Goal: Task Accomplishment & Management: Use online tool/utility

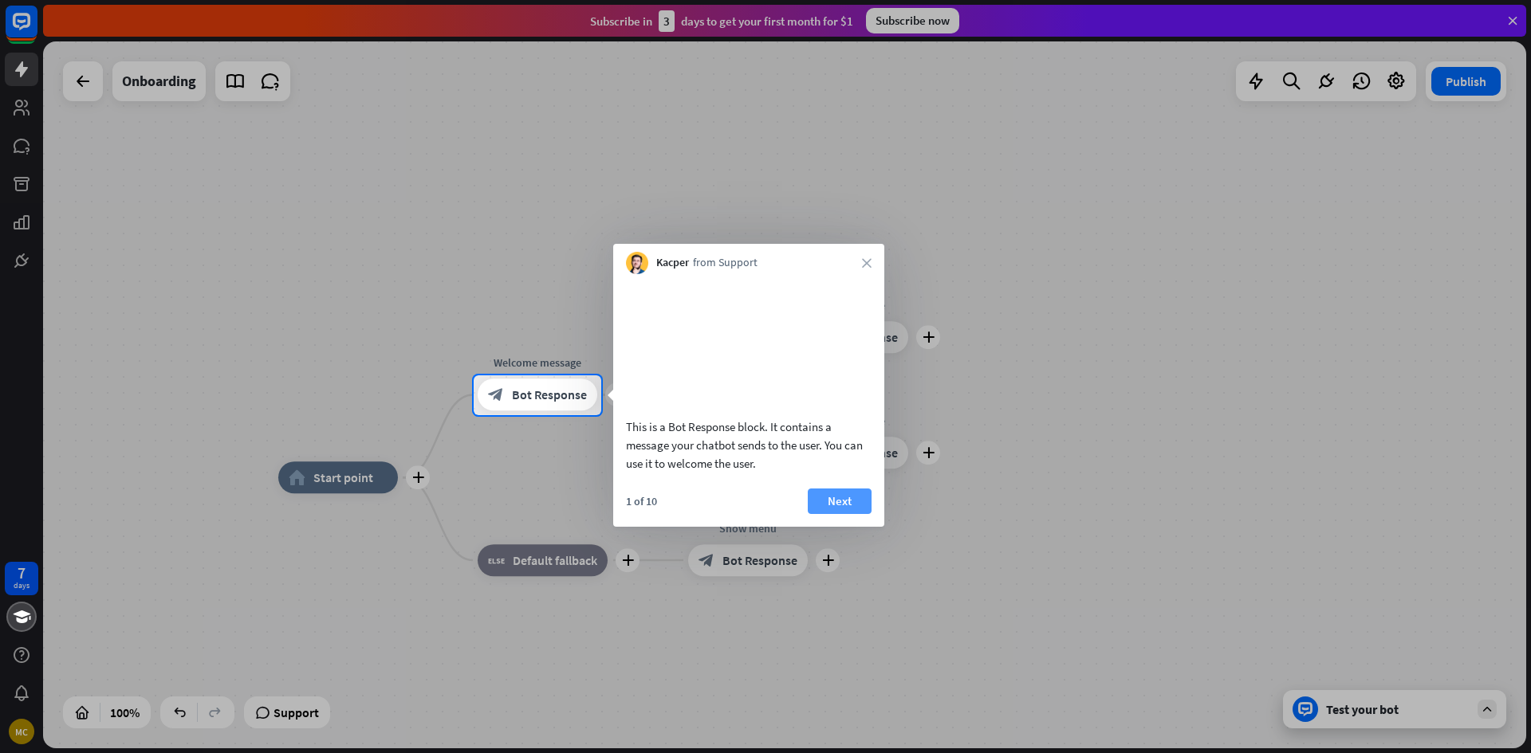
click at [859, 514] on button "Next" at bounding box center [840, 502] width 64 height 26
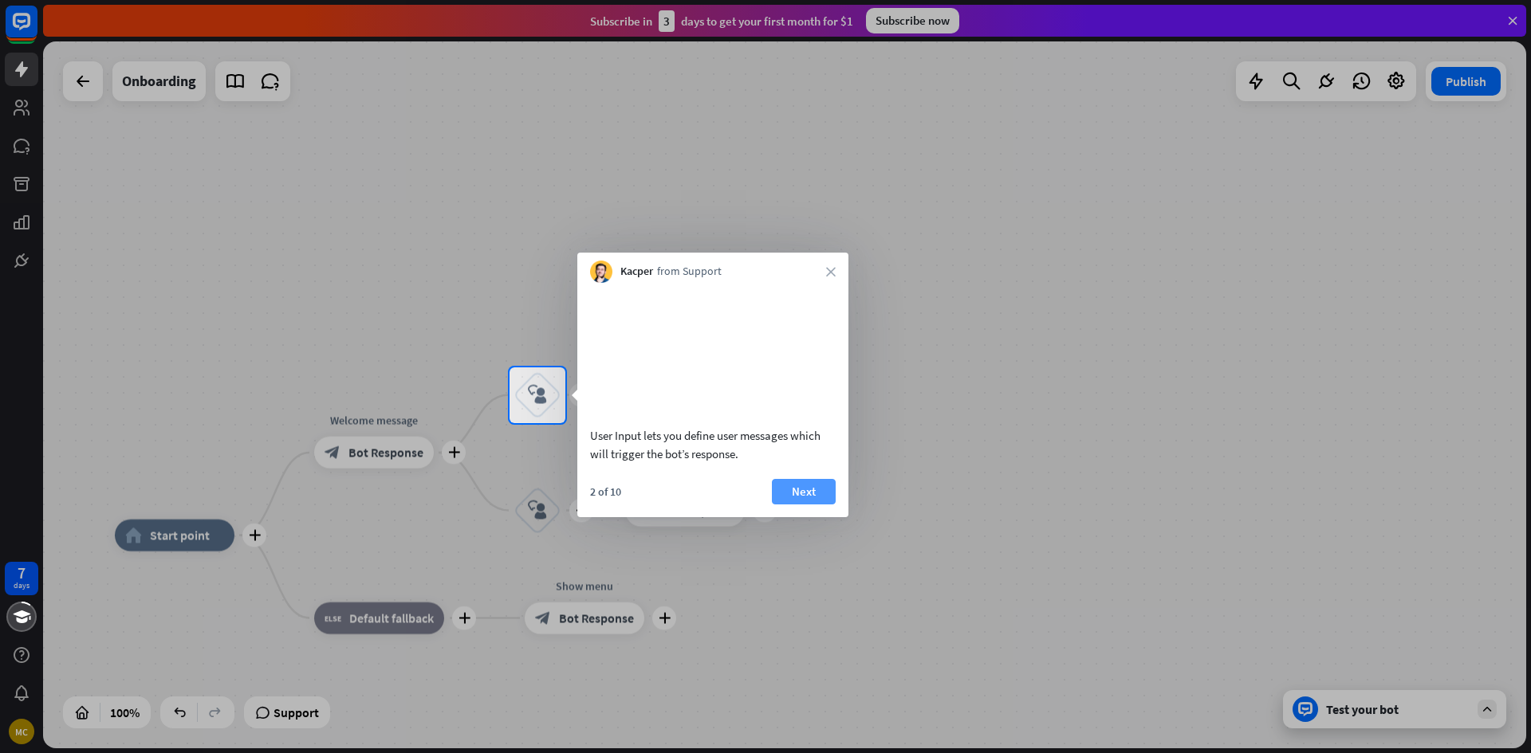
click at [809, 505] on button "Next" at bounding box center [804, 492] width 64 height 26
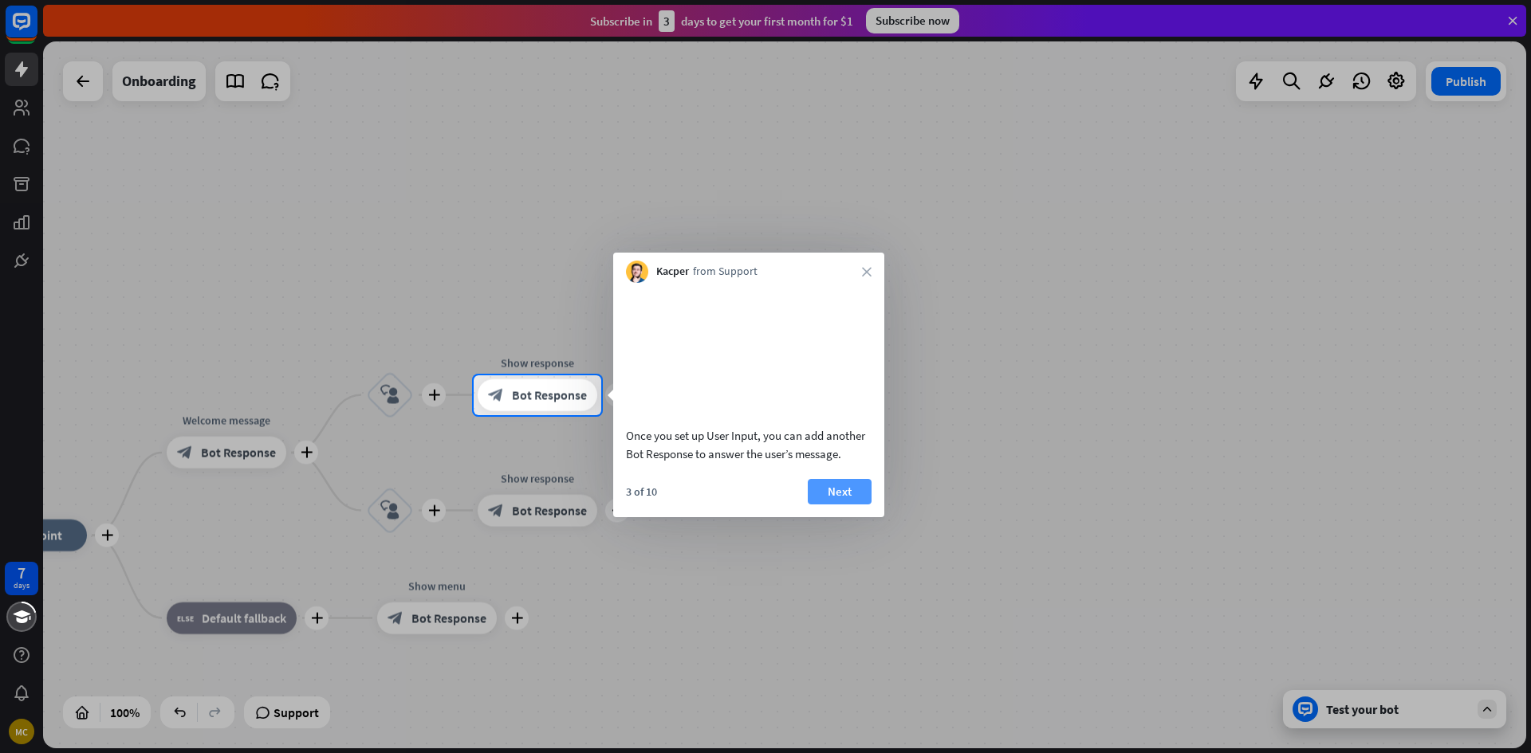
click at [845, 505] on button "Next" at bounding box center [840, 492] width 64 height 26
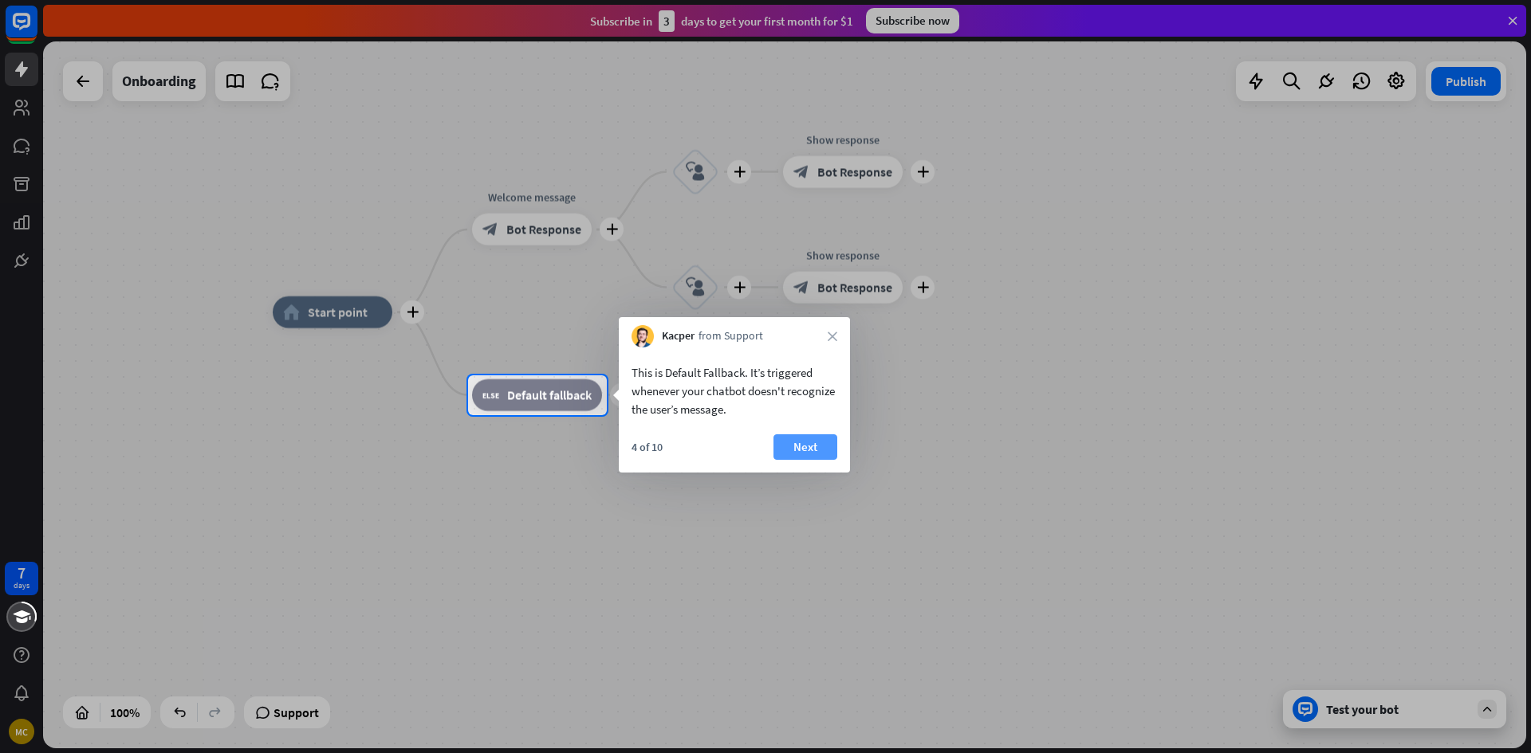
click at [810, 458] on button "Next" at bounding box center [805, 448] width 64 height 26
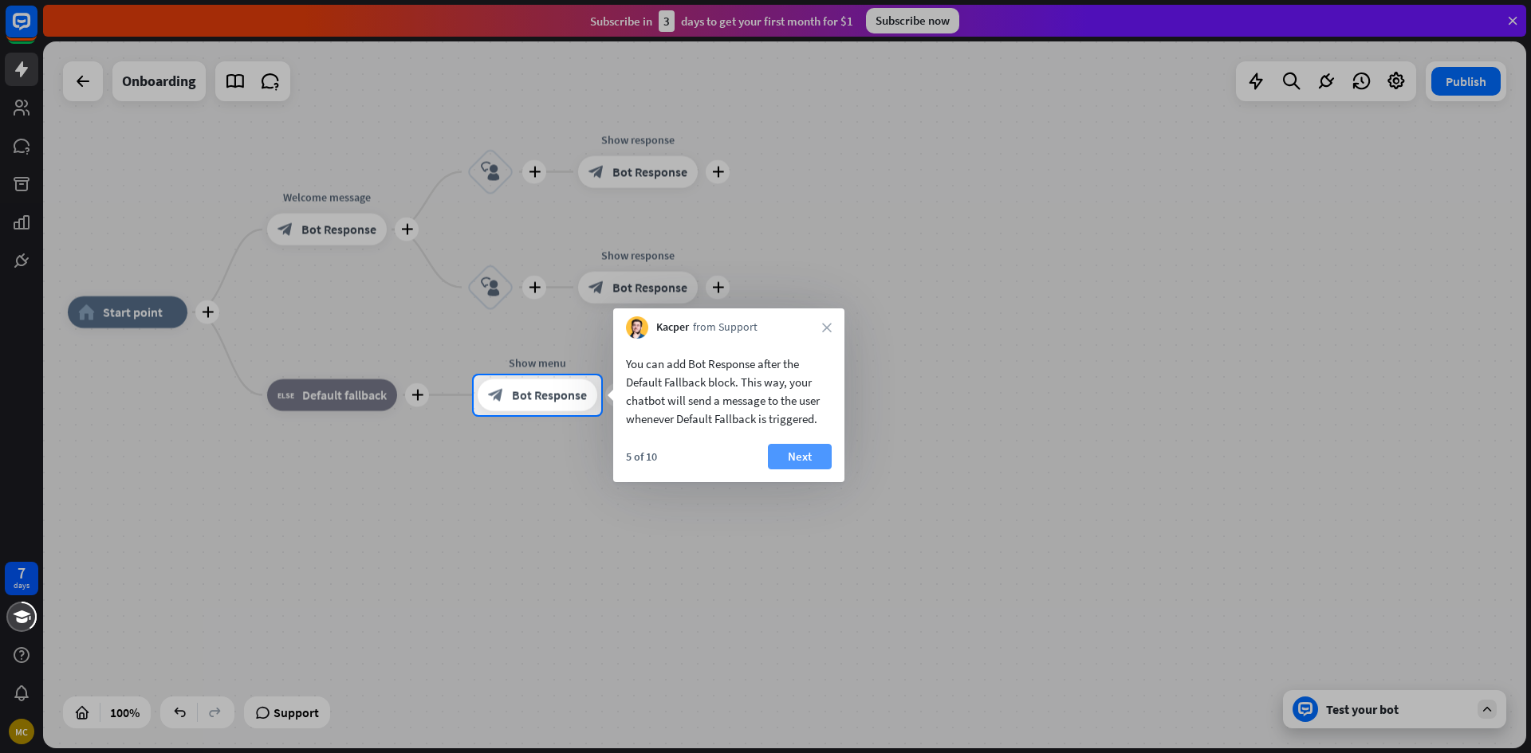
click at [811, 457] on button "Next" at bounding box center [800, 457] width 64 height 26
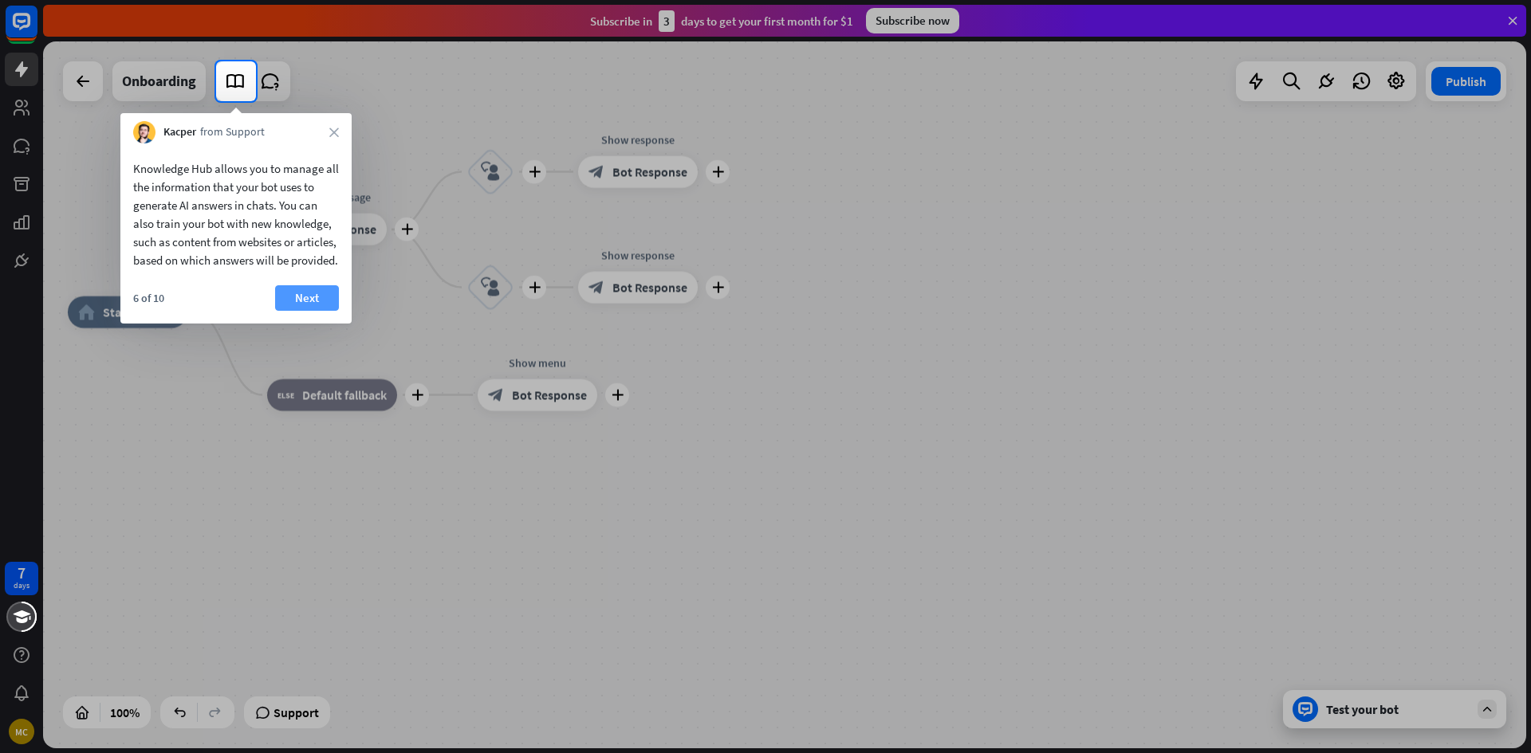
click at [316, 309] on button "Next" at bounding box center [307, 298] width 64 height 26
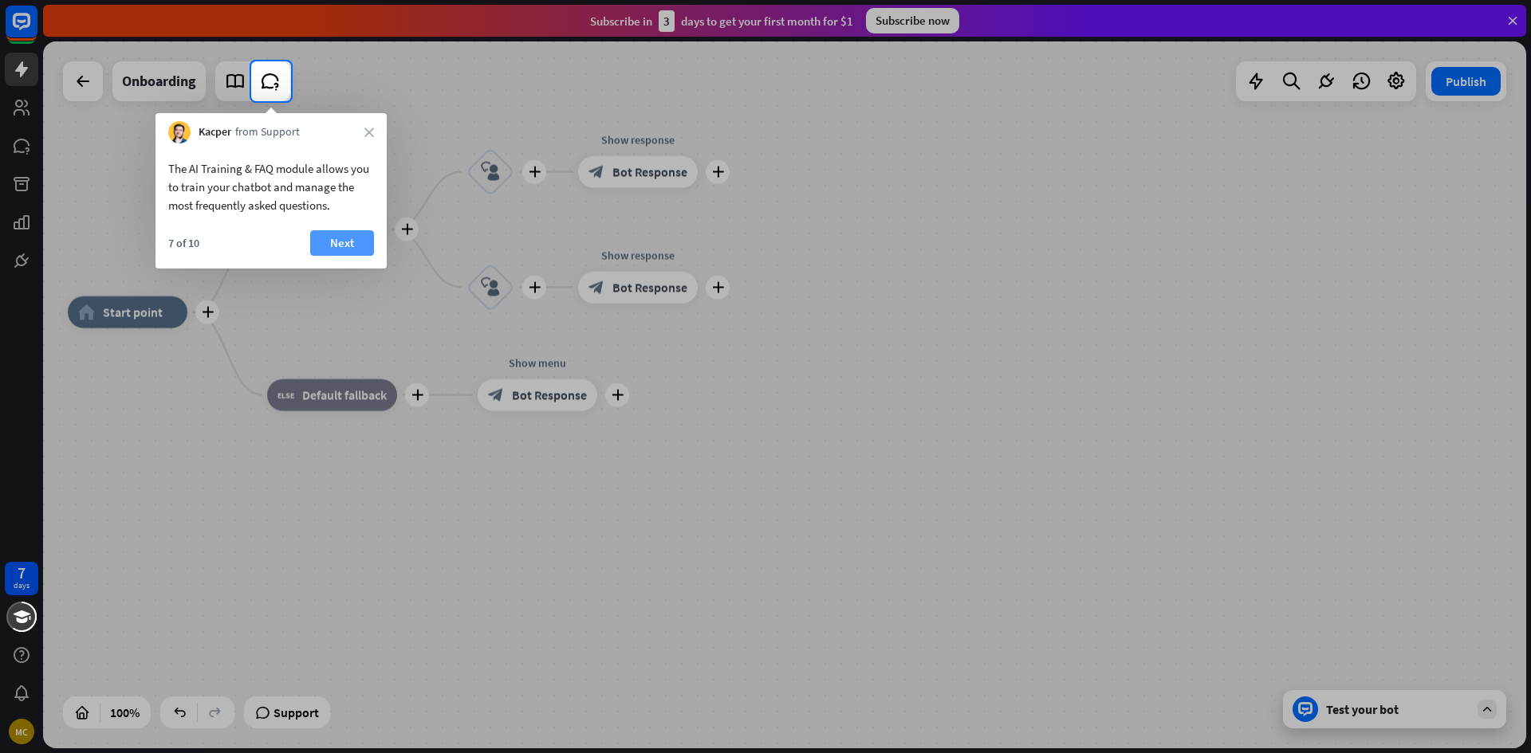
click at [355, 249] on button "Next" at bounding box center [342, 243] width 64 height 26
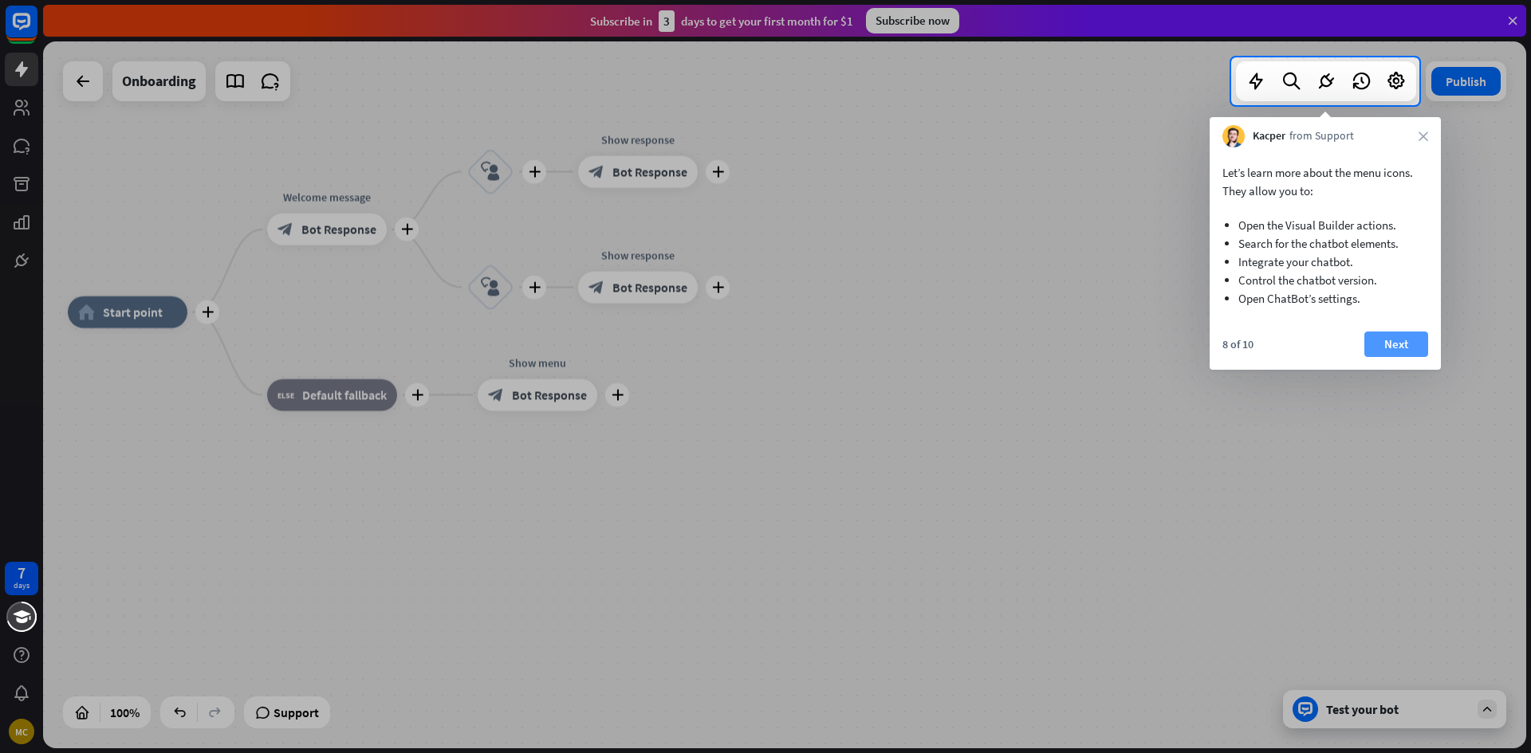
click at [1393, 347] on button "Next" at bounding box center [1396, 345] width 64 height 26
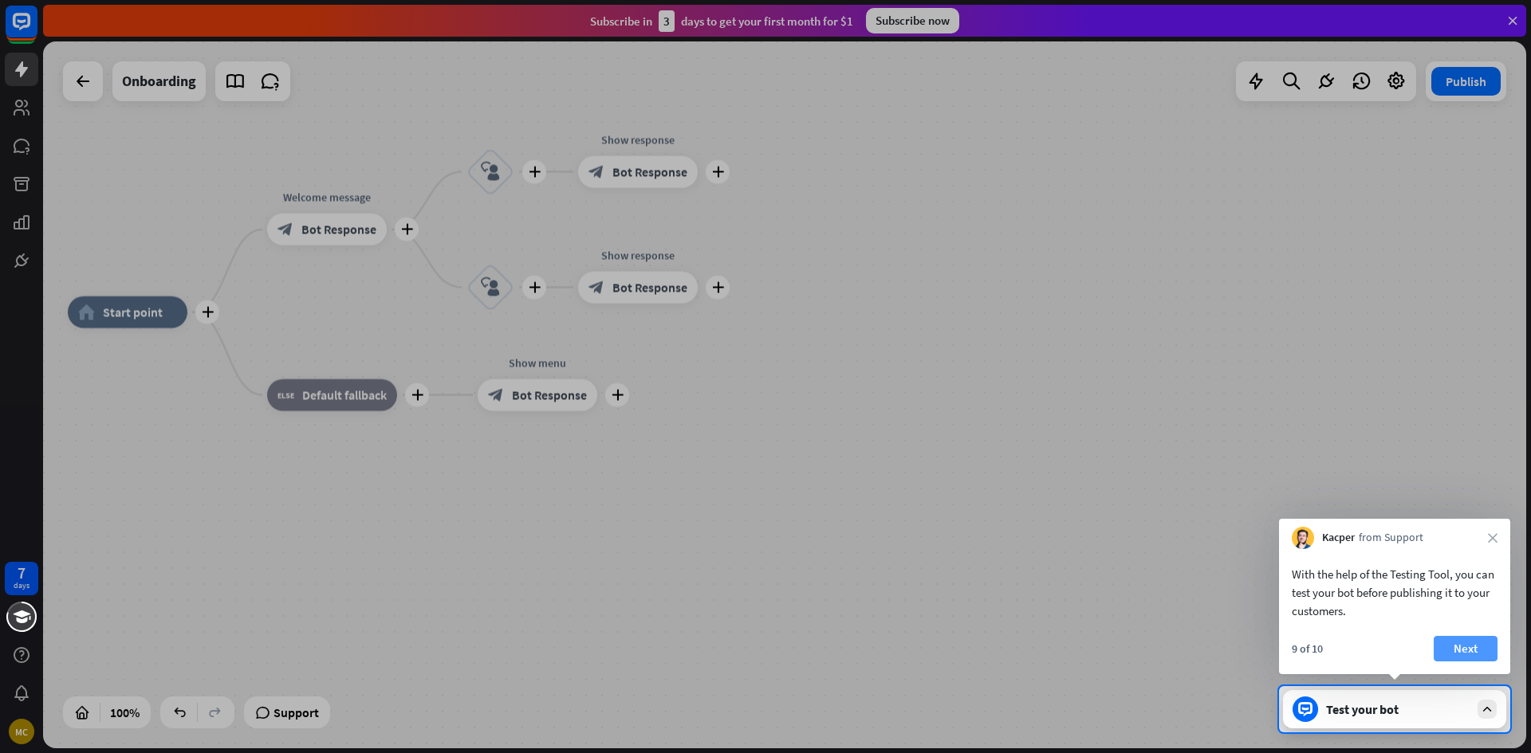
click at [1449, 645] on button "Next" at bounding box center [1466, 649] width 64 height 26
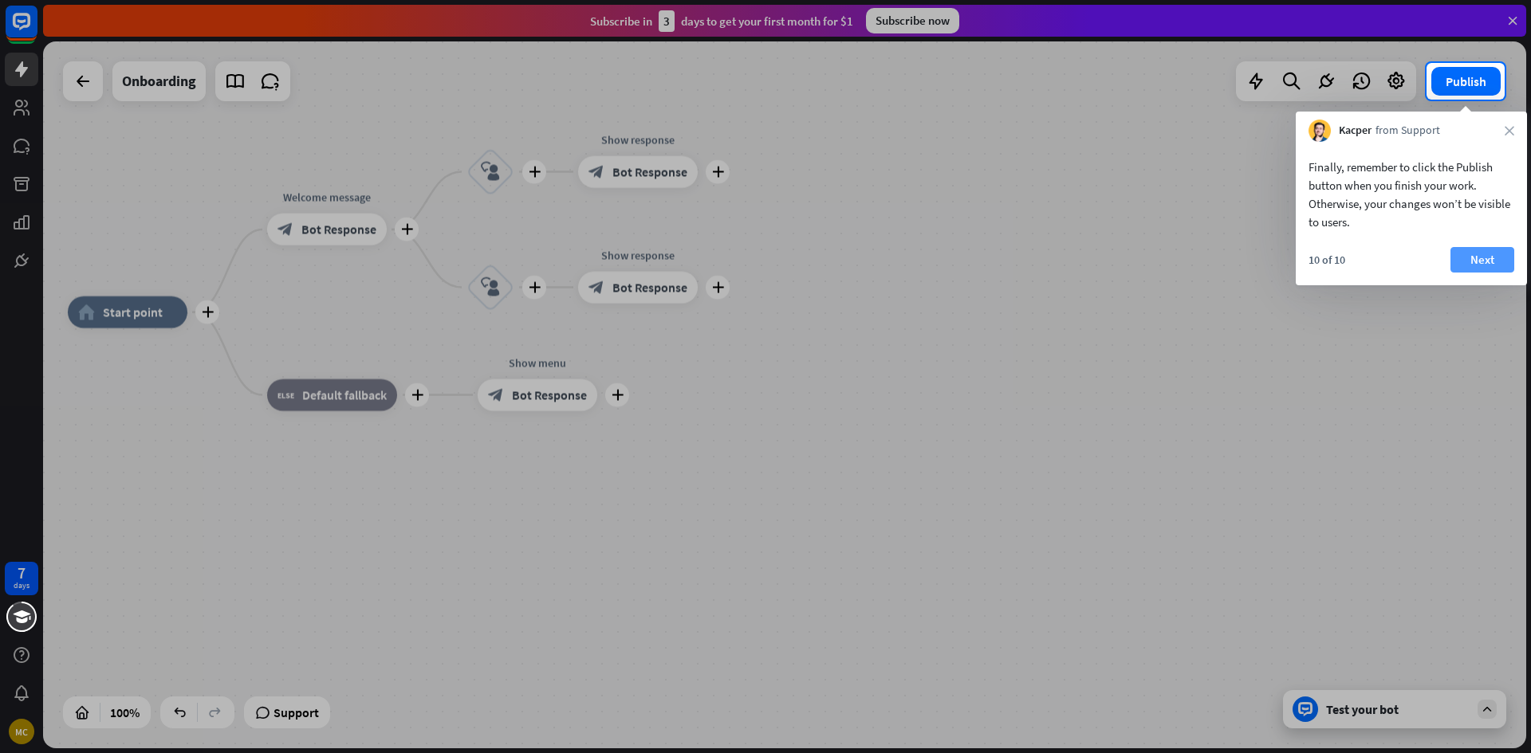
click at [1474, 269] on button "Next" at bounding box center [1482, 260] width 64 height 26
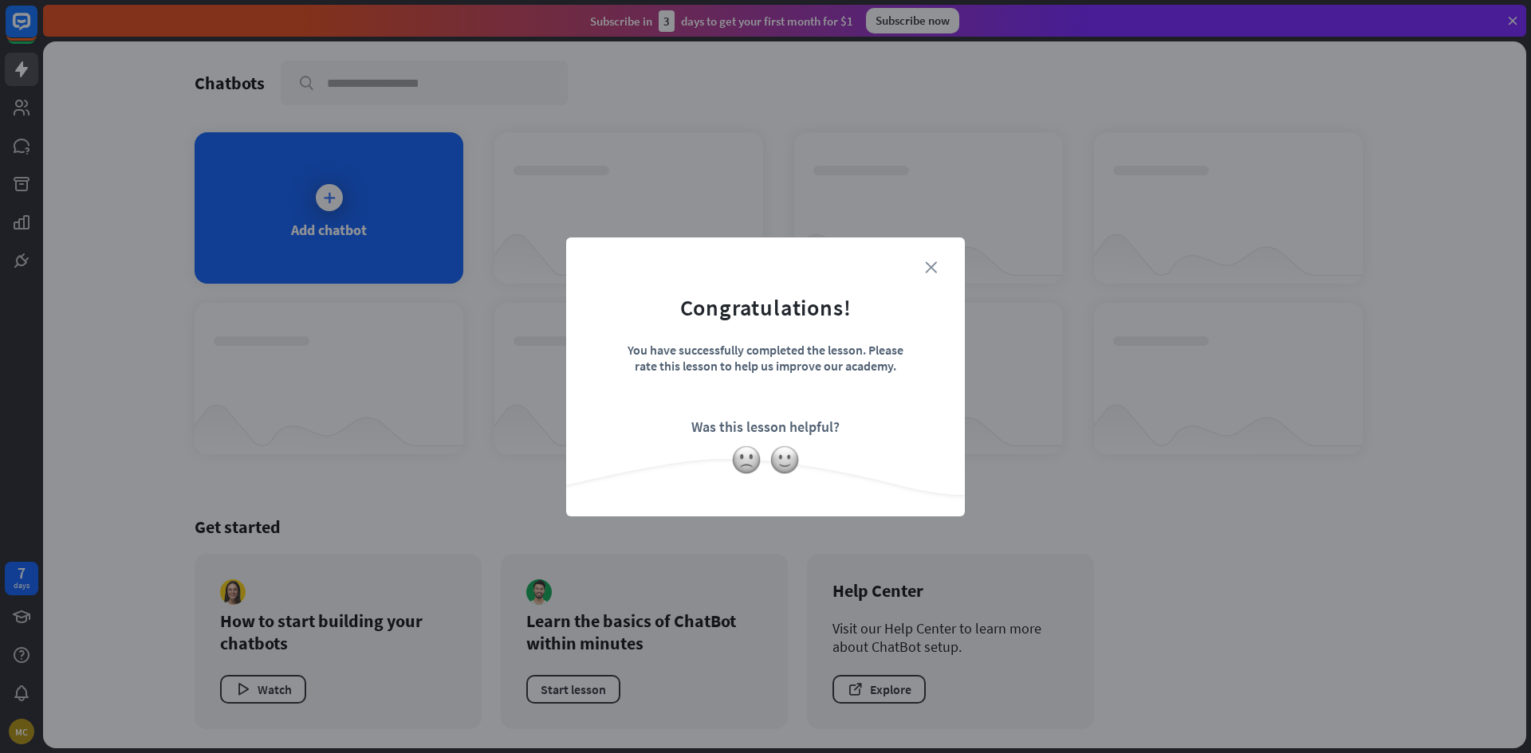
click at [930, 263] on icon "close" at bounding box center [931, 268] width 12 height 12
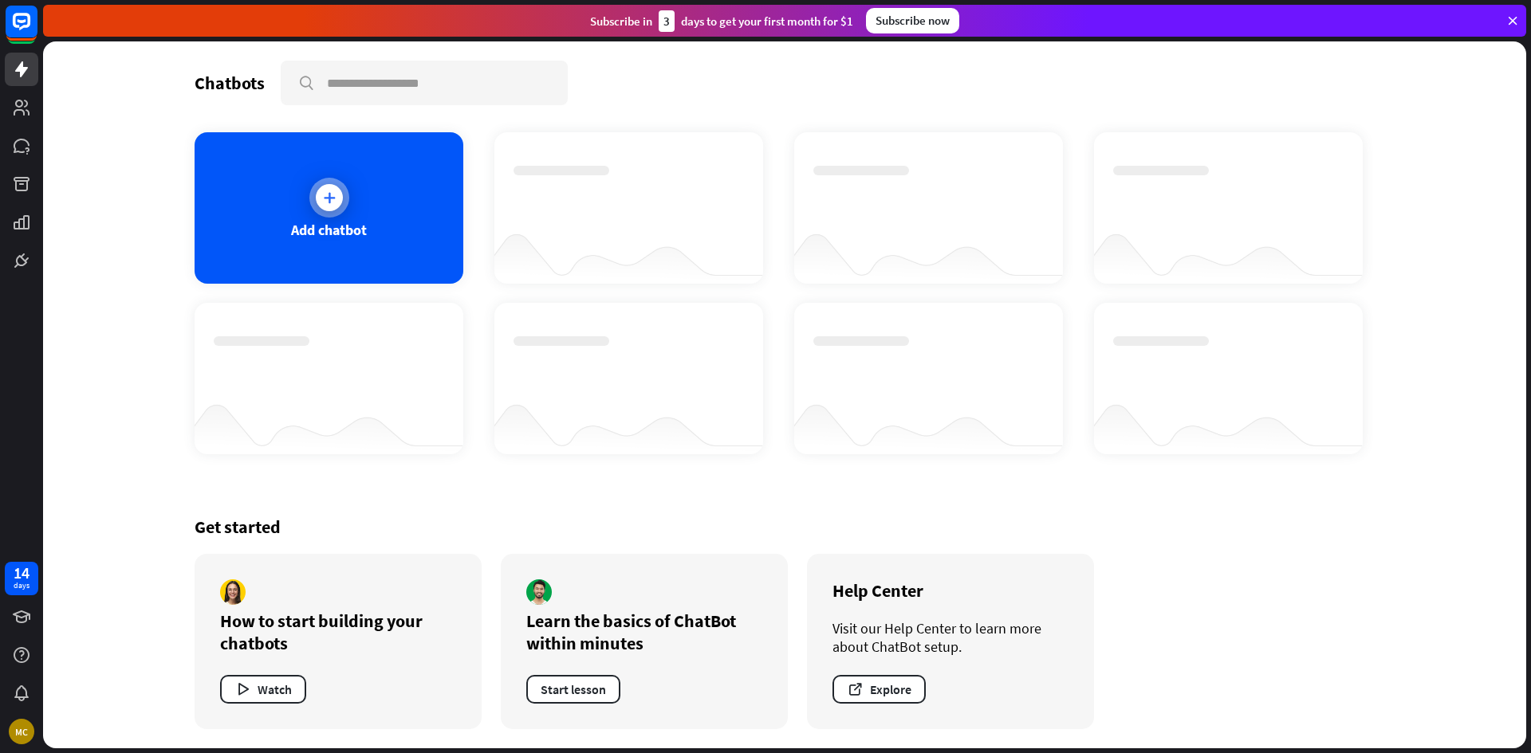
click at [393, 197] on div "Add chatbot" at bounding box center [329, 207] width 269 height 151
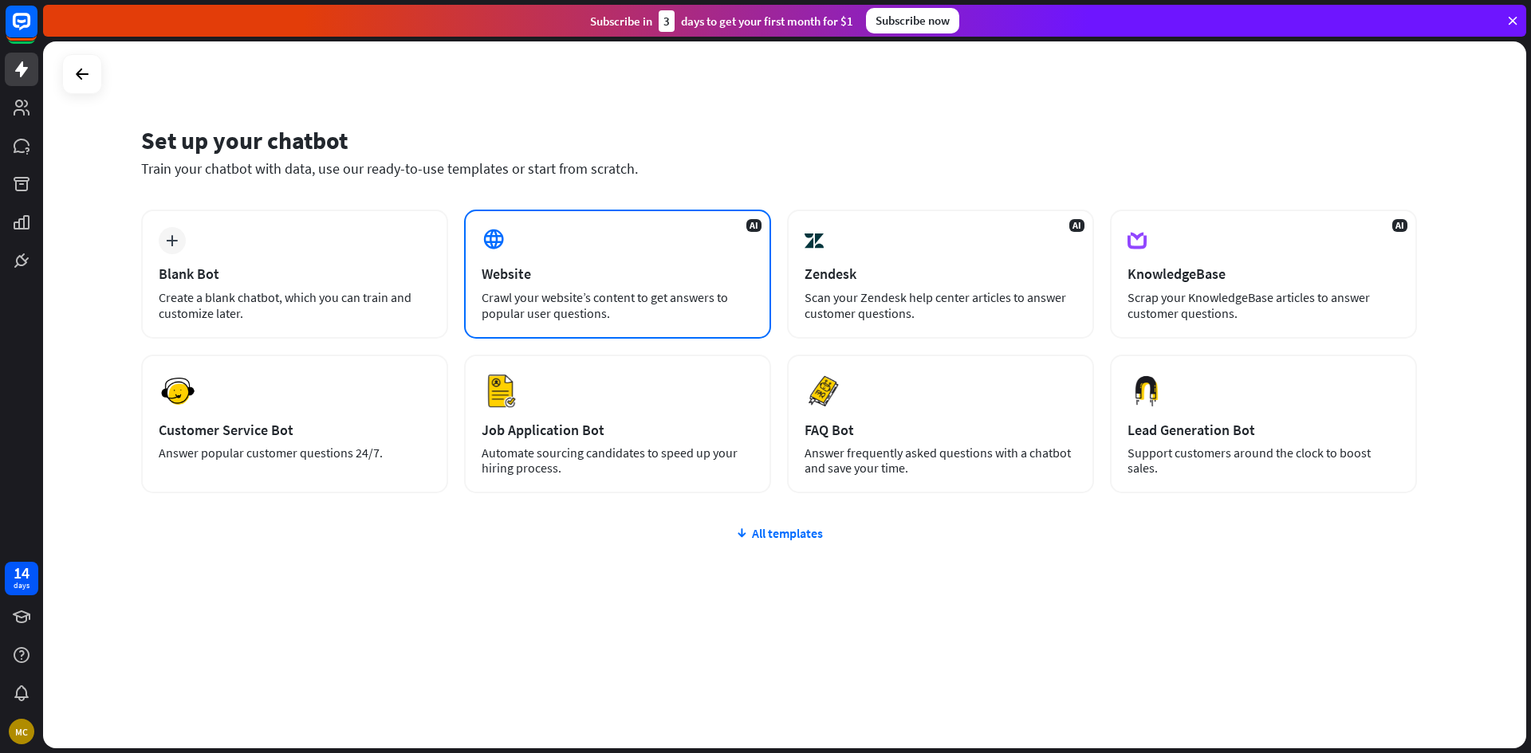
click at [643, 214] on div "AI Website Crawl your website’s content to get answers to popular user question…" at bounding box center [617, 274] width 307 height 129
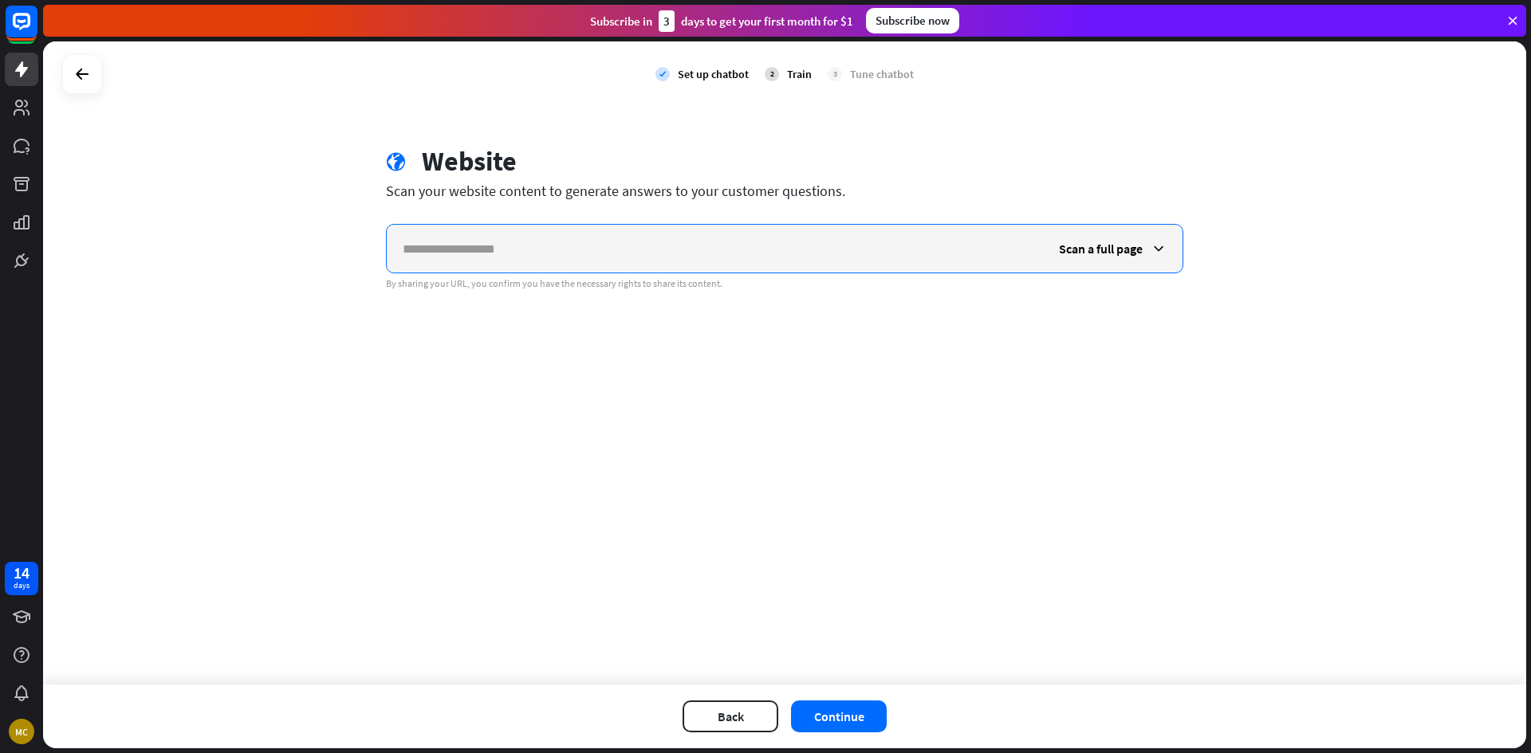
paste input "**********"
type input "**********"
click at [1167, 241] on div "Scan a full page" at bounding box center [1113, 249] width 140 height 48
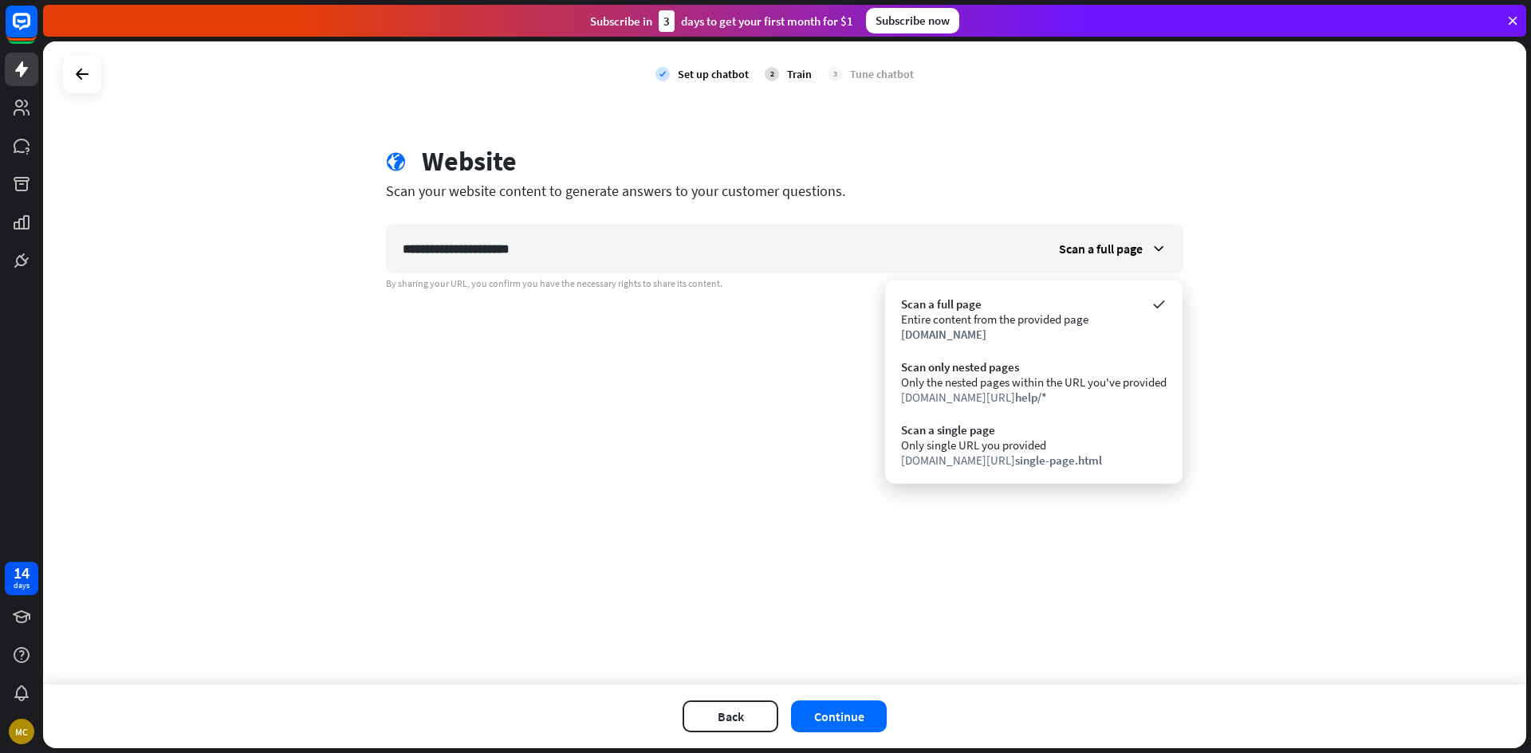
drag, startPoint x: 989, startPoint y: 313, endPoint x: 1268, endPoint y: 352, distance: 282.5
click at [1268, 352] on body "**********" at bounding box center [765, 376] width 1531 height 753
click at [1133, 328] on div "[DOMAIN_NAME]" at bounding box center [1033, 334] width 265 height 15
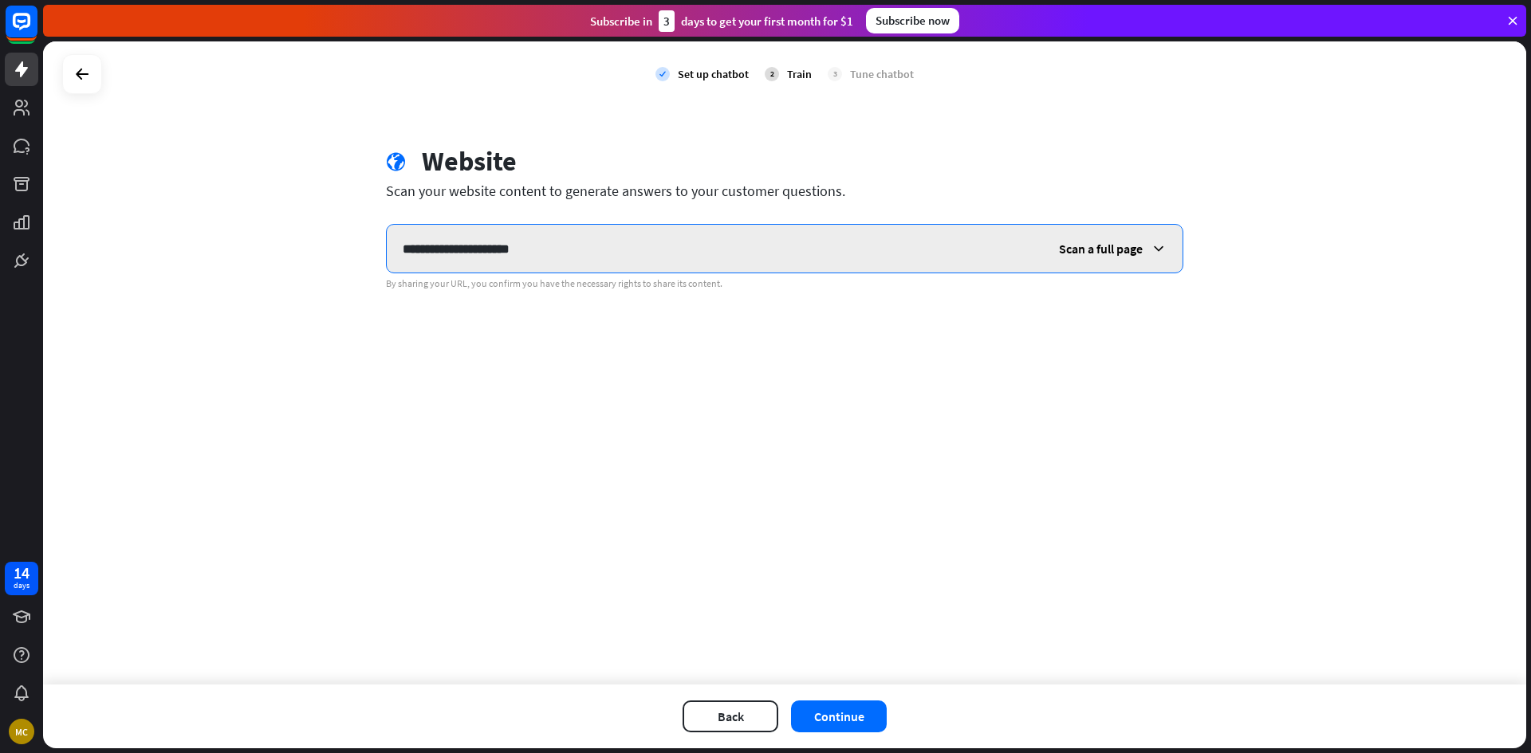
click at [912, 261] on input "**********" at bounding box center [715, 249] width 656 height 48
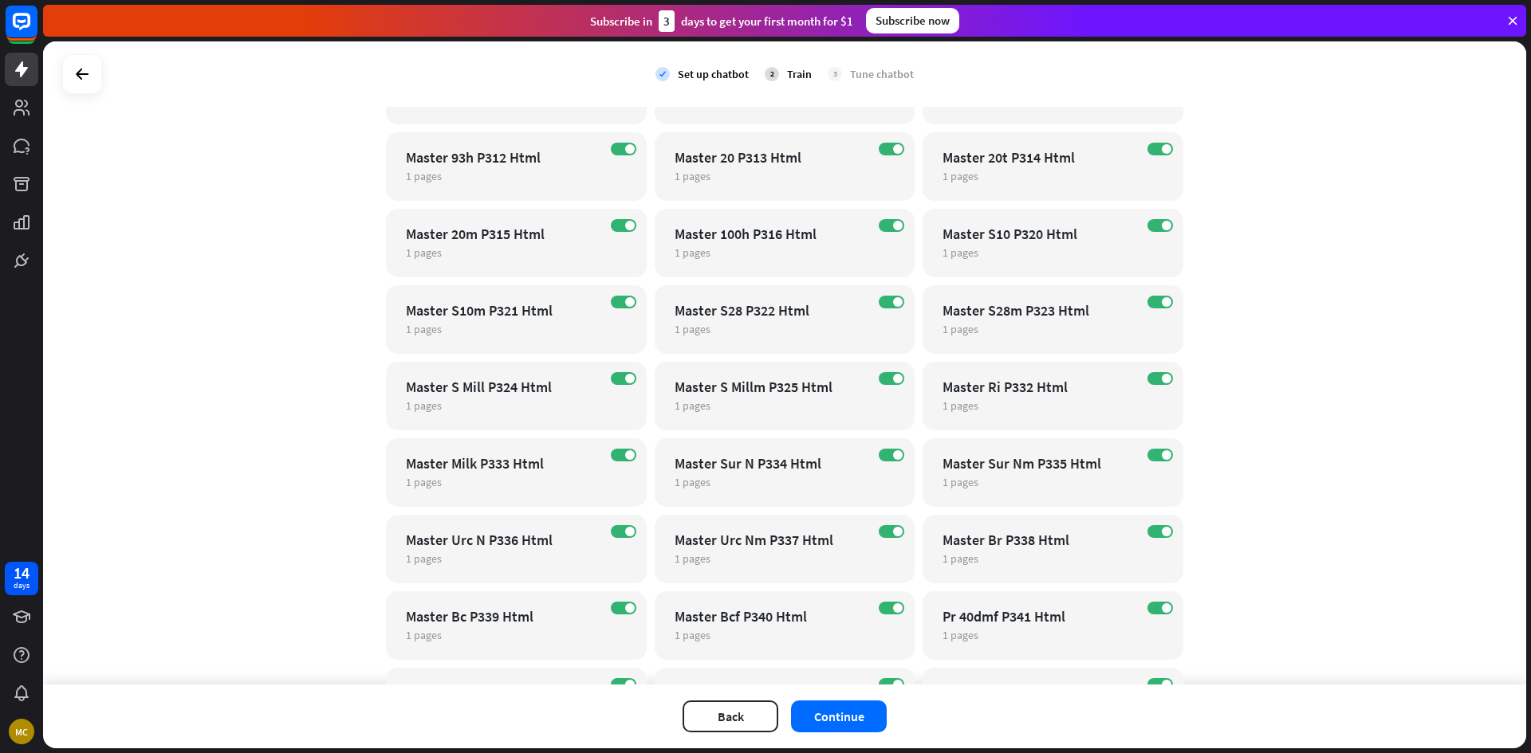
scroll to position [731, 0]
click at [787, 71] on div "Train" at bounding box center [799, 74] width 25 height 14
click at [90, 77] on icon at bounding box center [82, 74] width 19 height 19
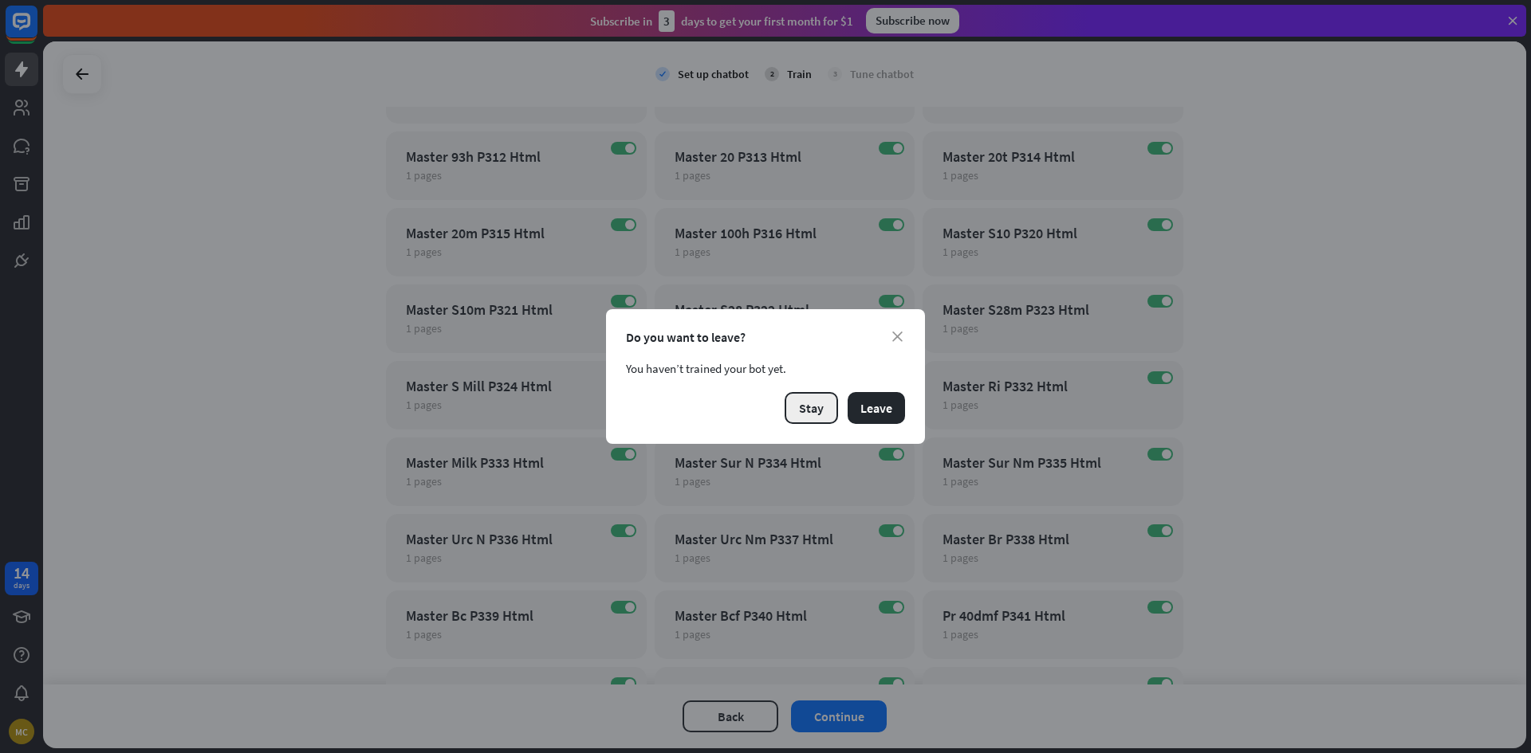
click at [810, 408] on button "Stay" at bounding box center [811, 408] width 53 height 32
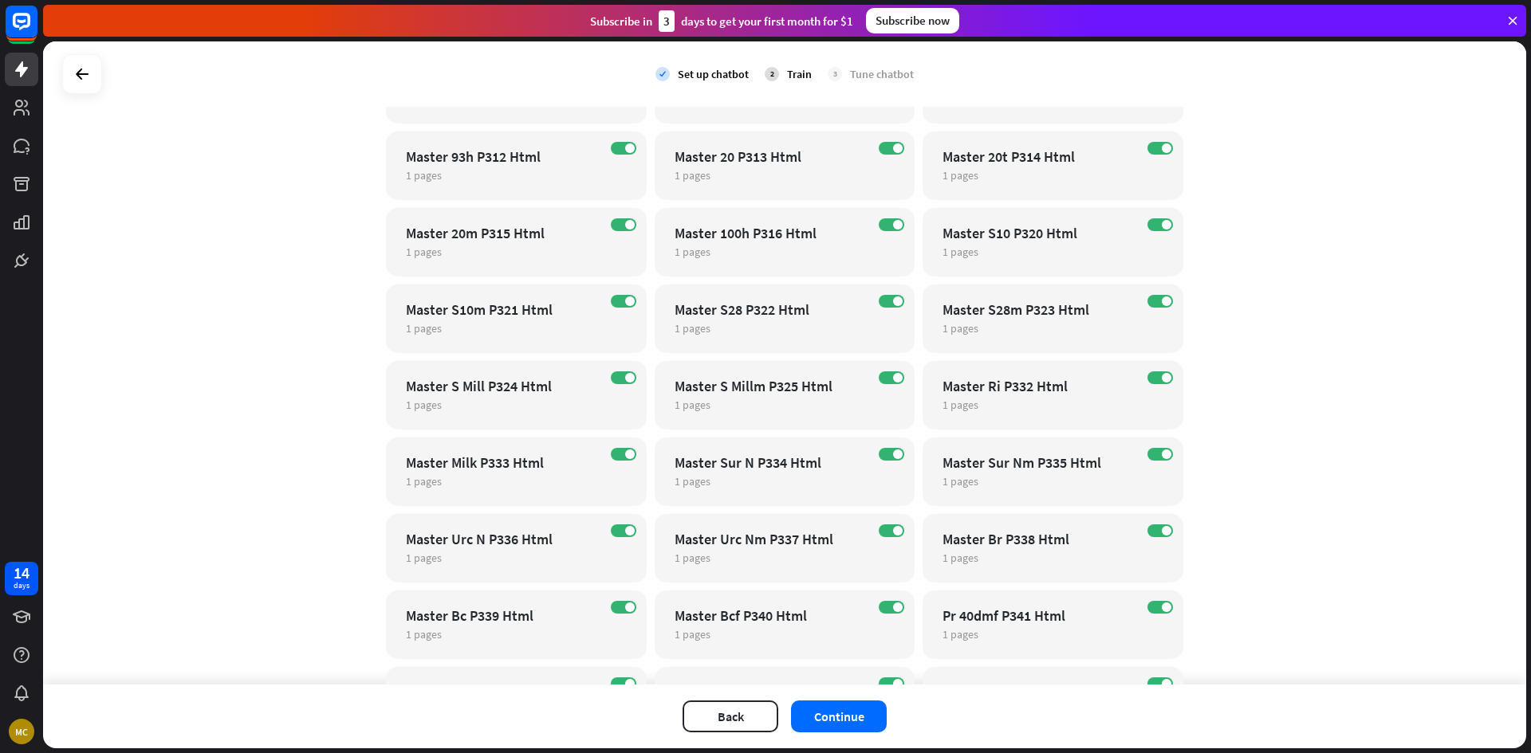
click at [788, 77] on div "Train" at bounding box center [799, 74] width 25 height 14
click at [852, 73] on div "Tune chatbot" at bounding box center [882, 74] width 64 height 14
click at [691, 250] on span "1 pages" at bounding box center [693, 252] width 36 height 14
click at [857, 195] on div "close Train the bot with pages from the “Master 100h P316 Html” category There …" at bounding box center [765, 376] width 1531 height 753
click at [799, 714] on button "Continue" at bounding box center [839, 717] width 96 height 32
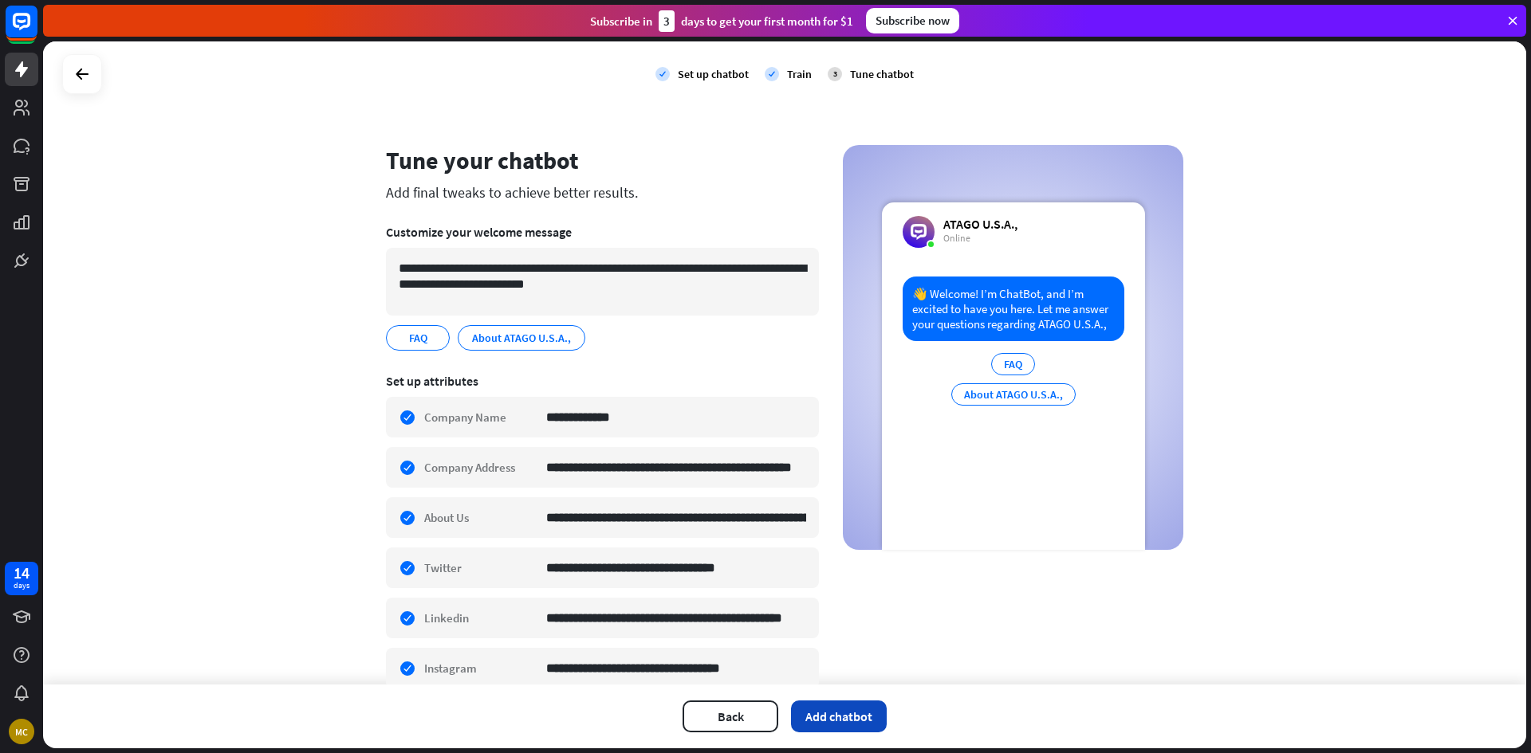
click at [840, 709] on button "Add chatbot" at bounding box center [839, 717] width 96 height 32
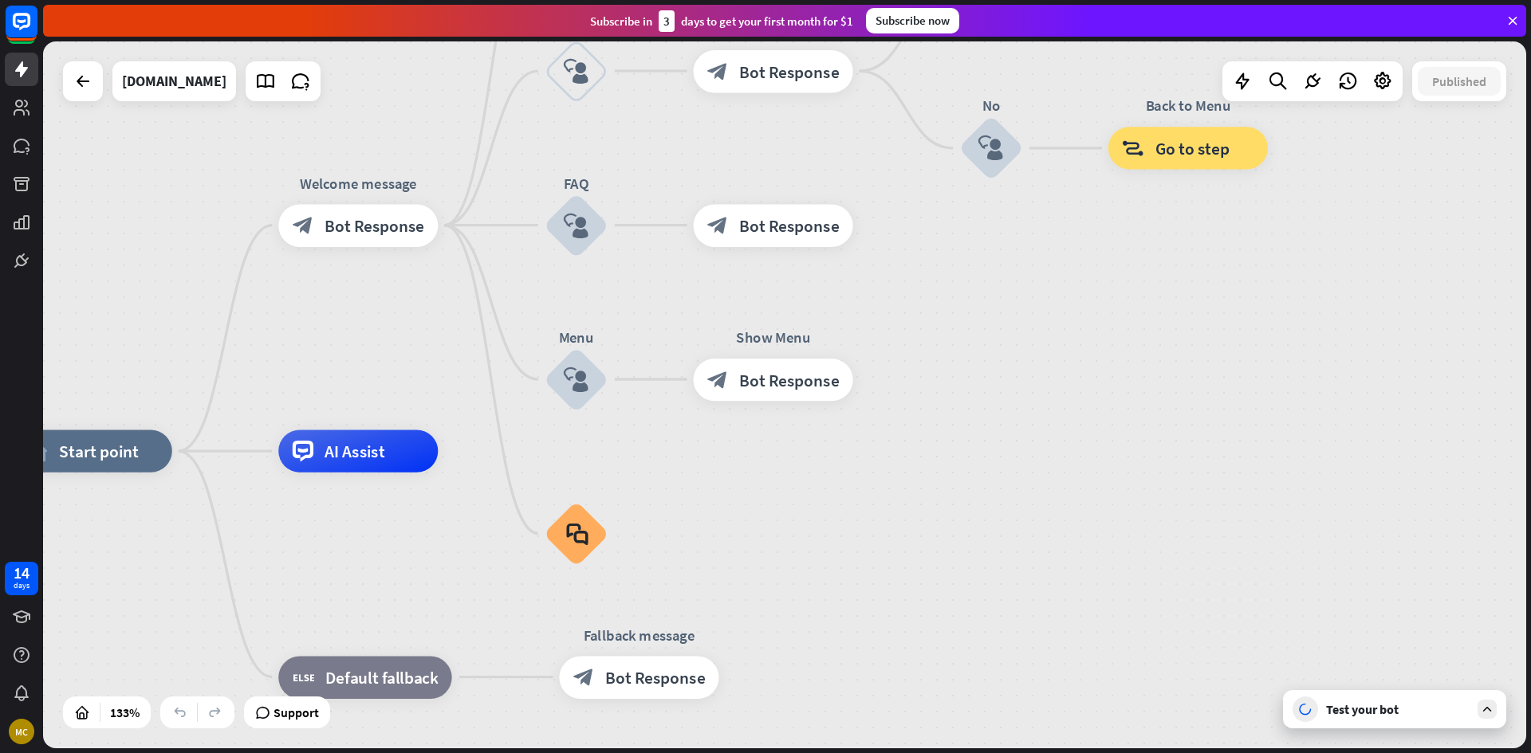
drag, startPoint x: 1024, startPoint y: 691, endPoint x: 950, endPoint y: 745, distance: 91.2
click at [86, 69] on div at bounding box center [83, 81] width 32 height 32
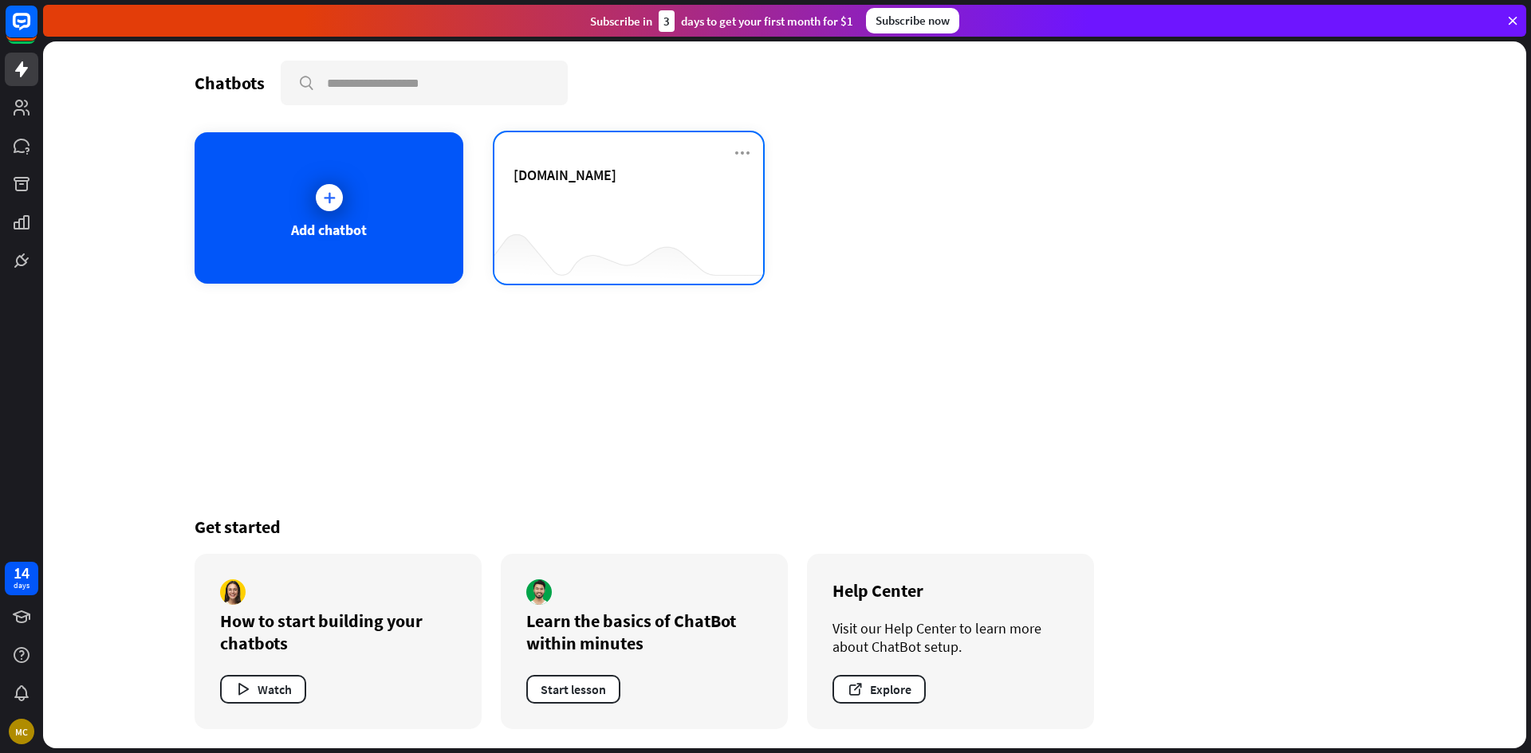
click at [732, 146] on div "[DOMAIN_NAME]" at bounding box center [628, 207] width 269 height 151
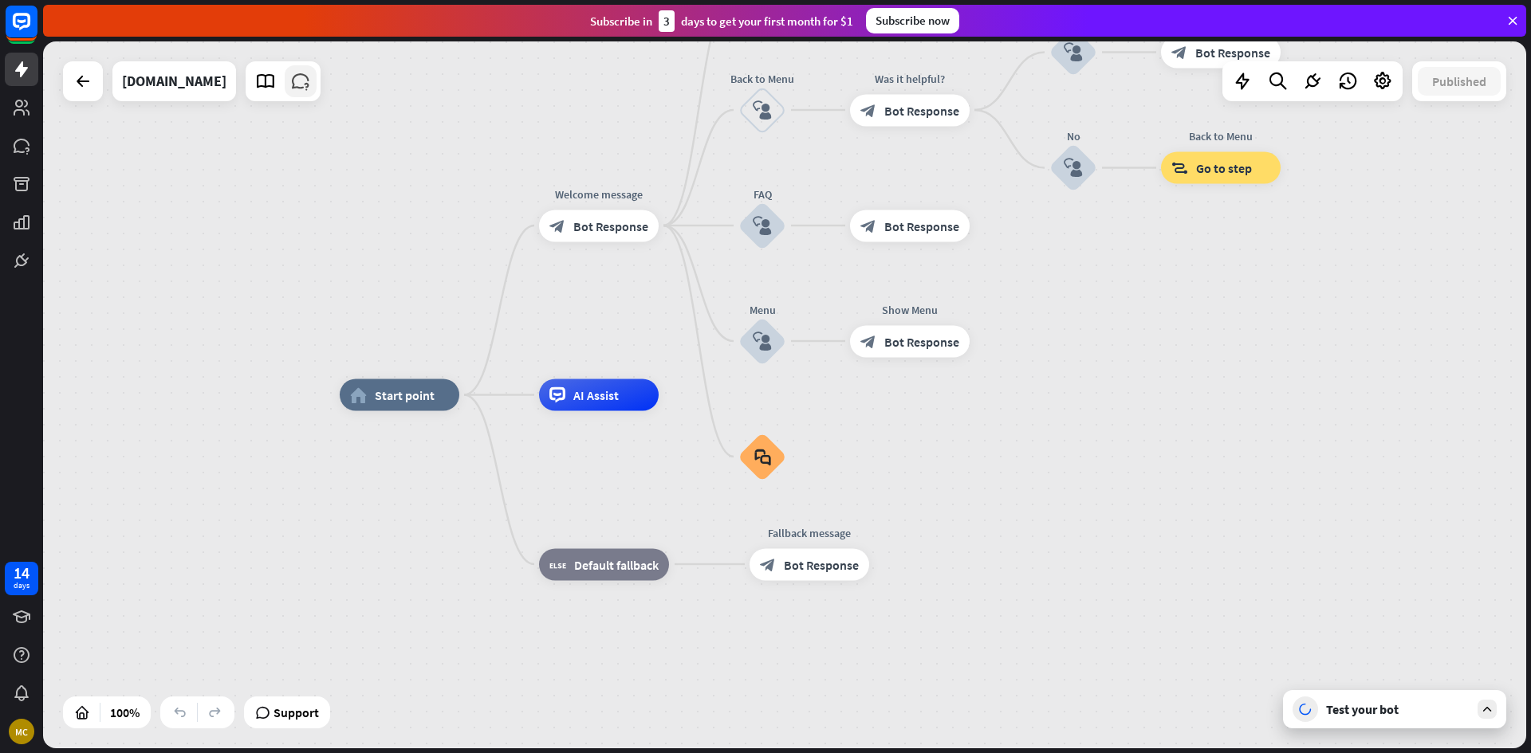
click at [294, 81] on icon at bounding box center [300, 81] width 21 height 21
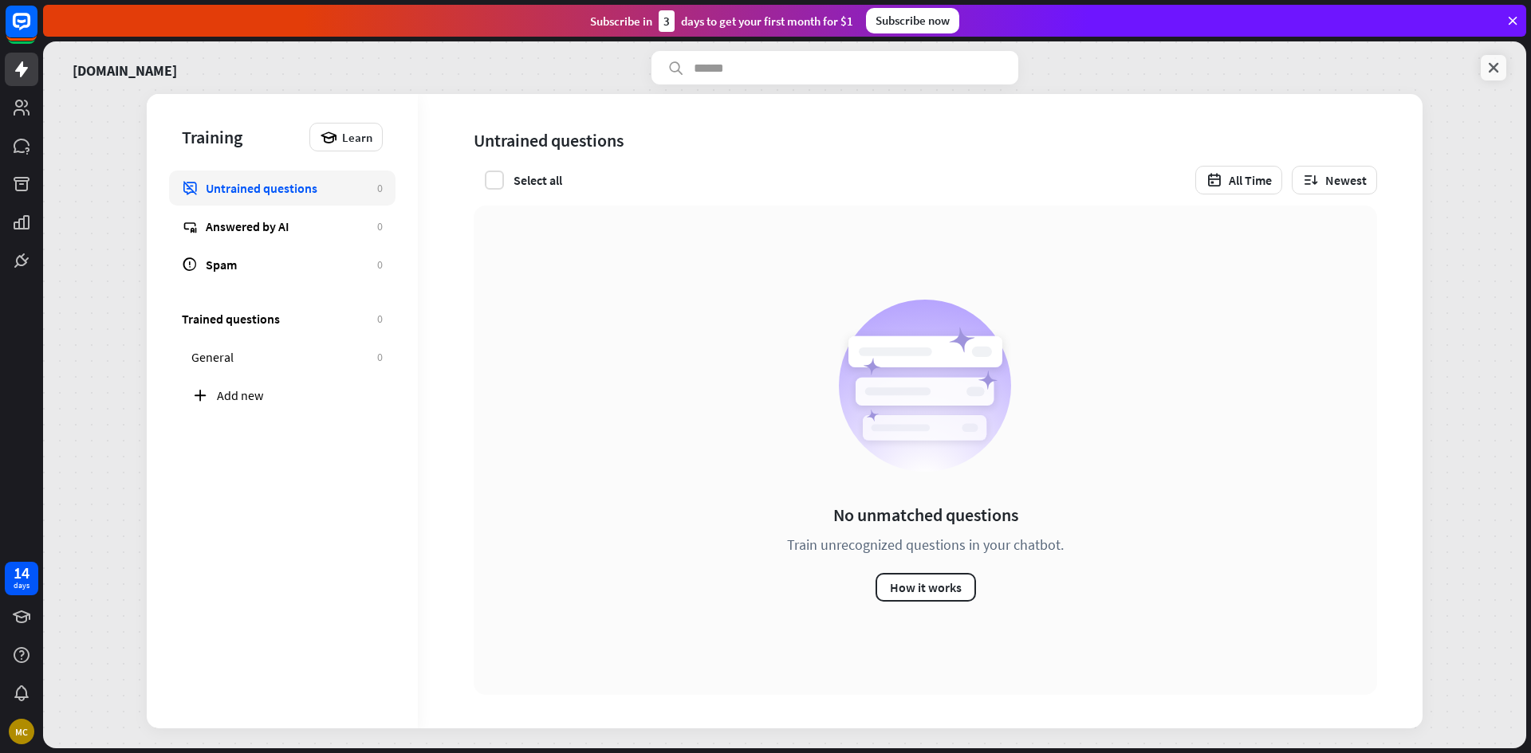
click at [1503, 73] on link at bounding box center [1494, 68] width 26 height 26
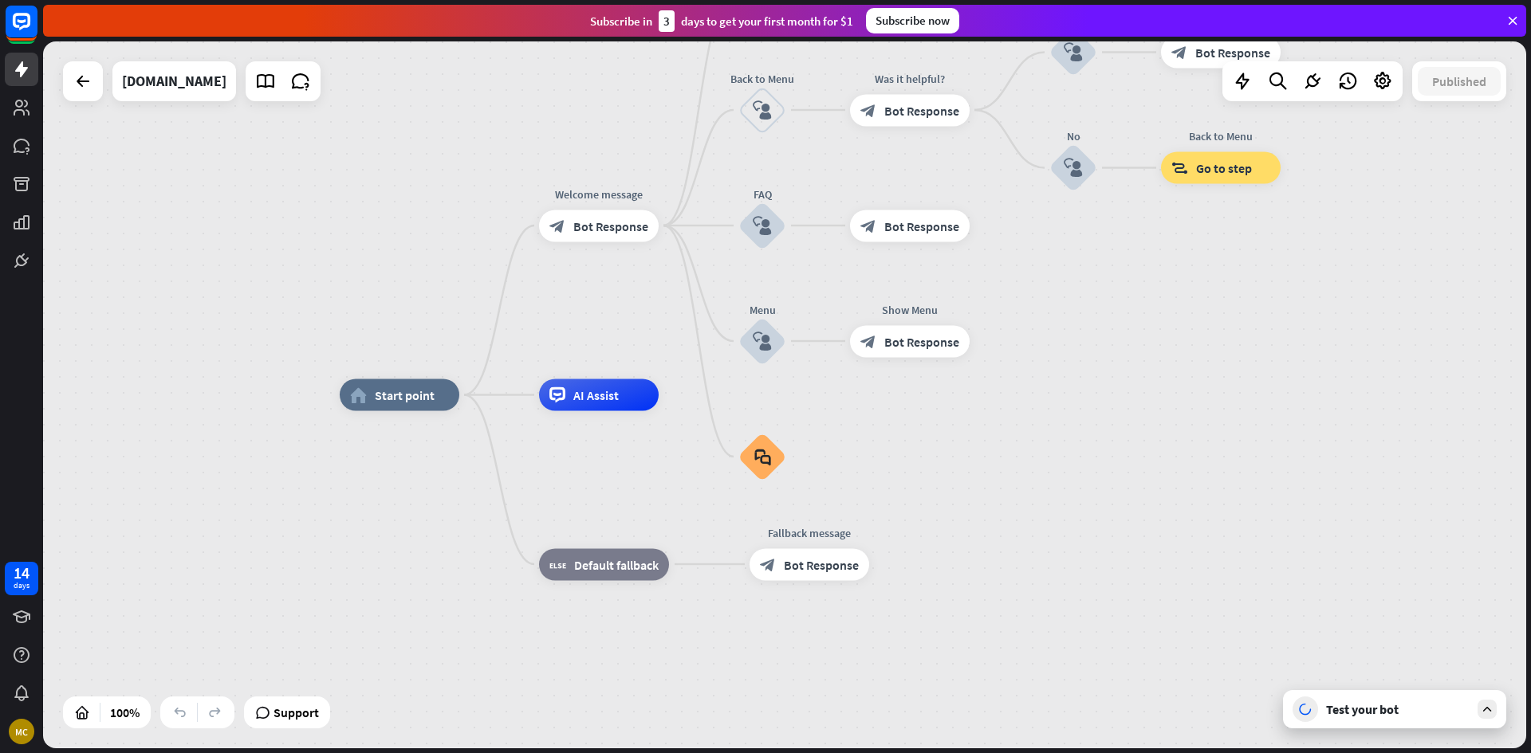
click at [1483, 710] on icon at bounding box center [1487, 709] width 14 height 14
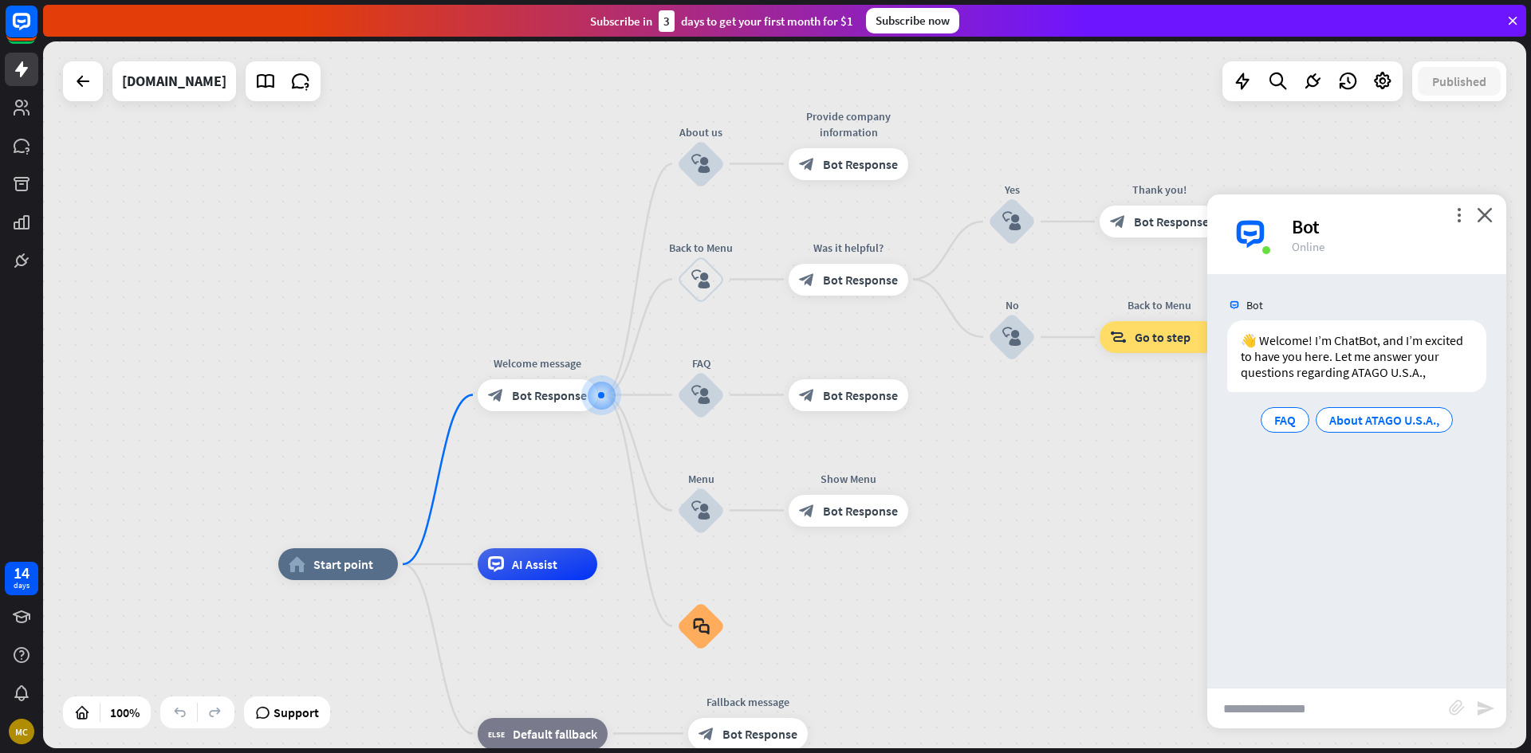
click at [1255, 706] on input "text" at bounding box center [1328, 709] width 242 height 40
click at [1312, 708] on input "text" at bounding box center [1328, 709] width 242 height 40
paste input "**********"
type input "**********"
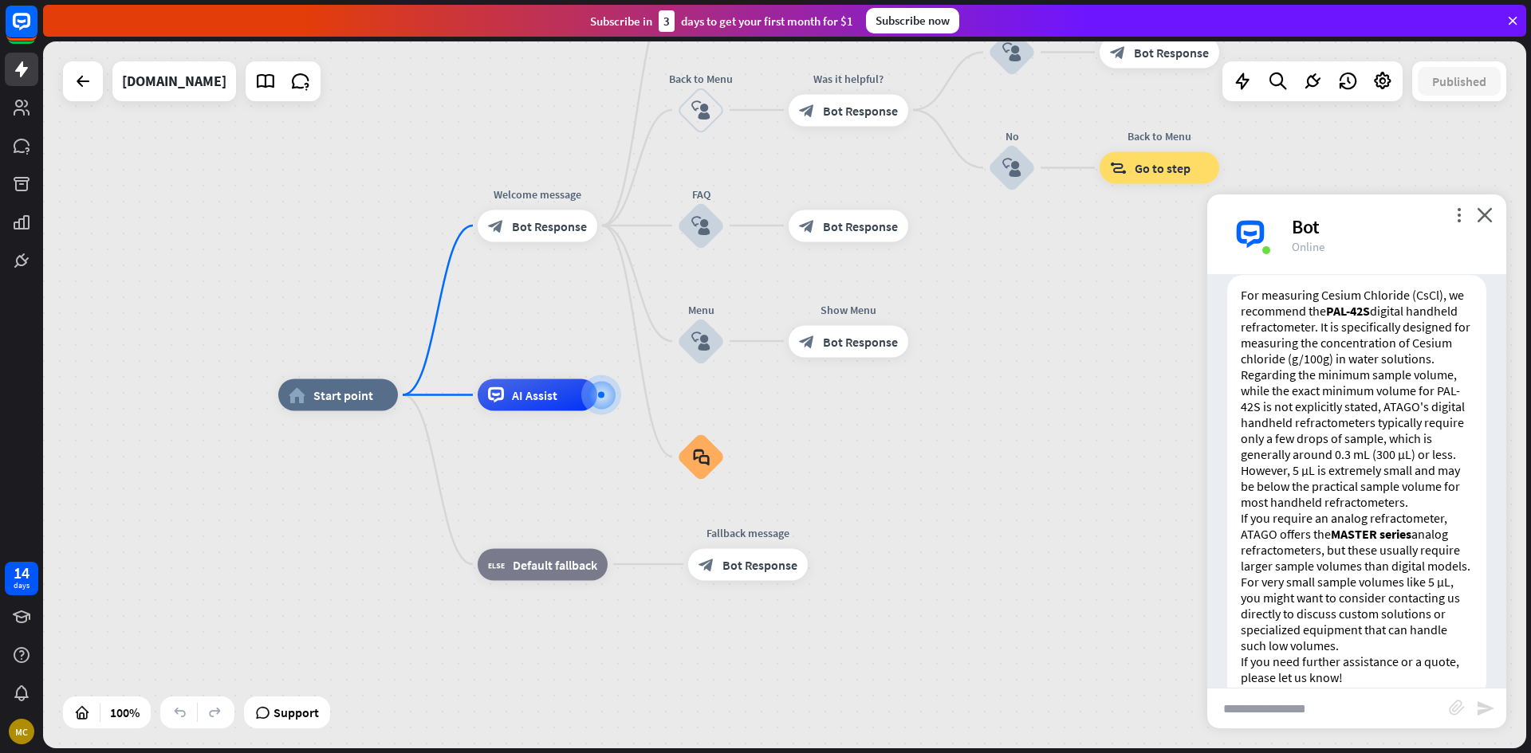
scroll to position [285, 0]
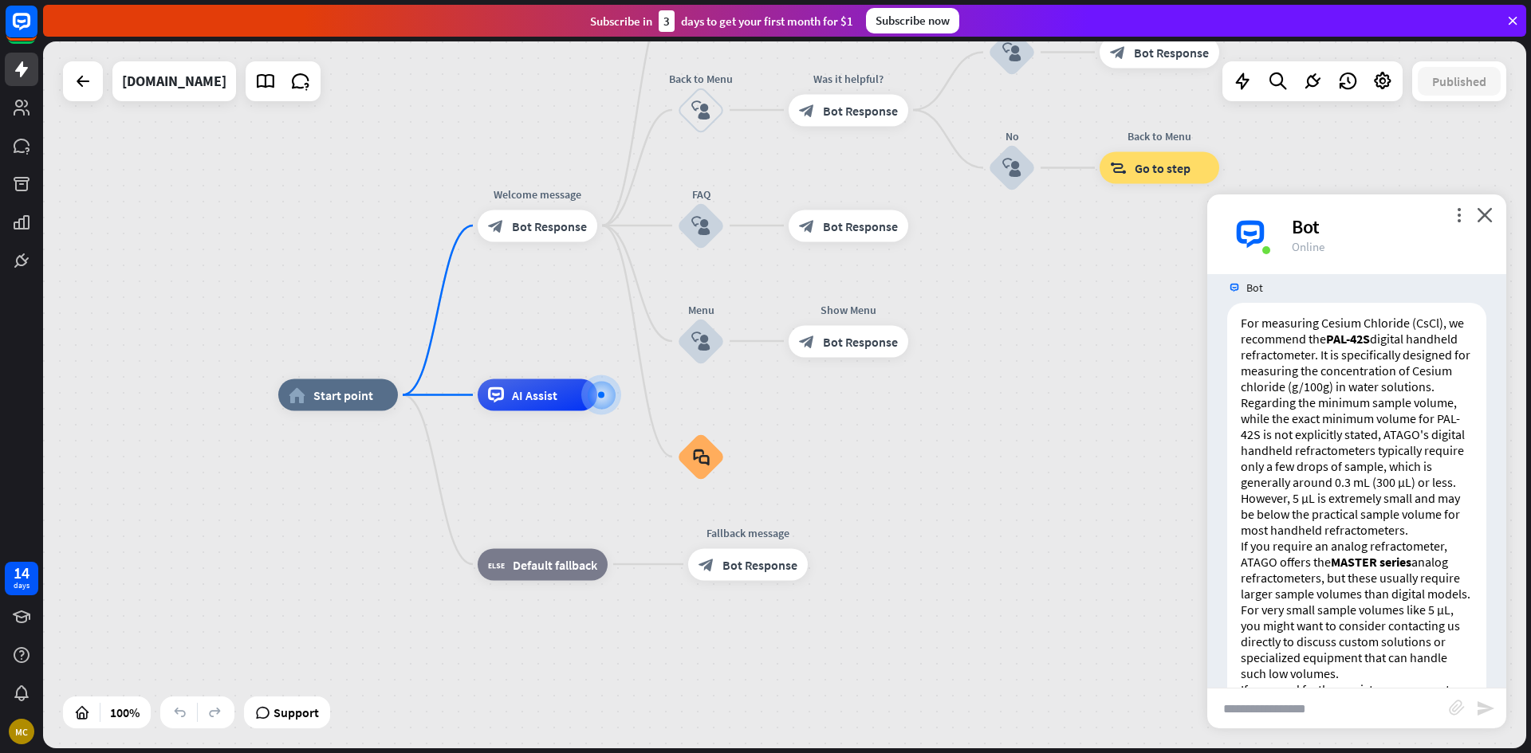
click at [1447, 206] on div "more_vert close Bot Online" at bounding box center [1356, 235] width 299 height 80
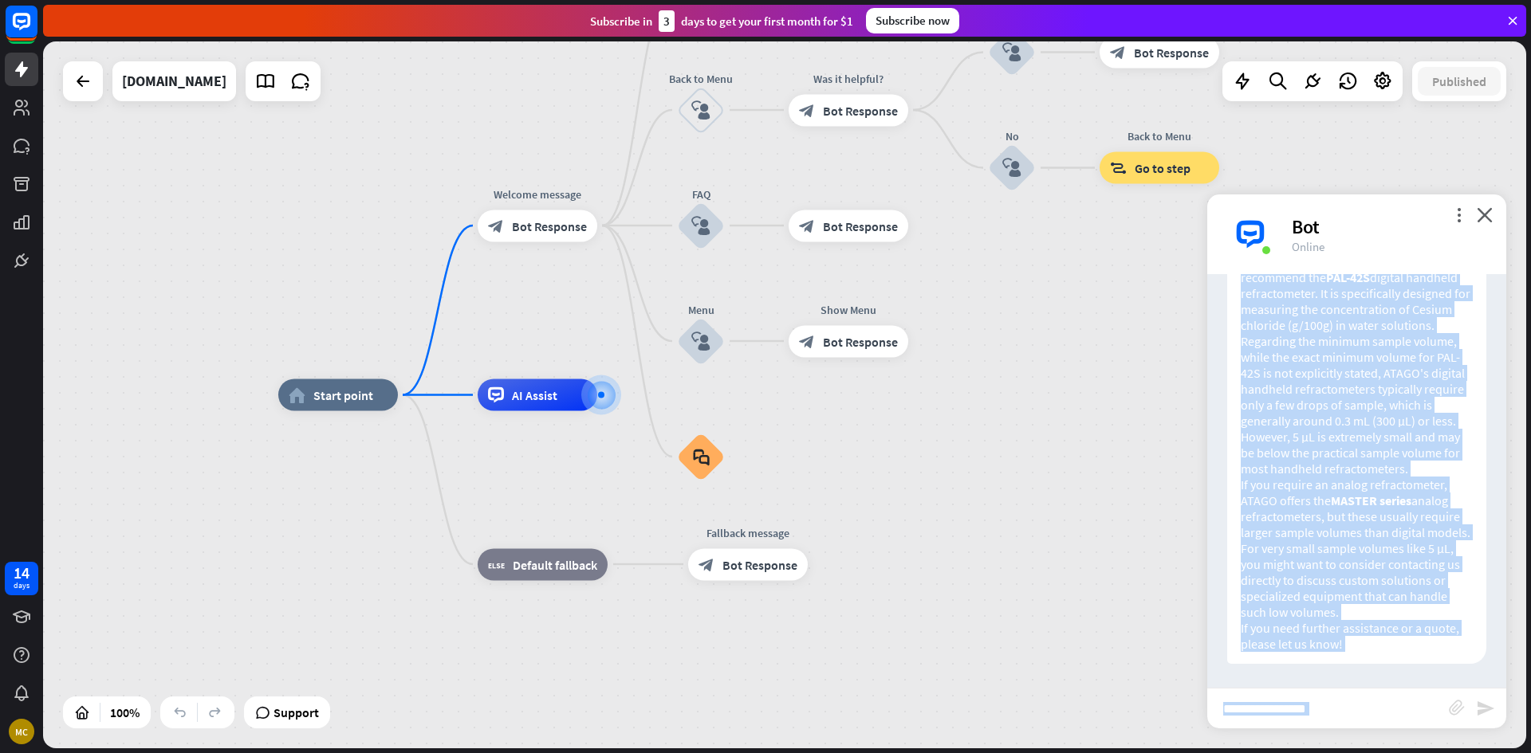
scroll to position [395, 0]
drag, startPoint x: 1241, startPoint y: 305, endPoint x: 1462, endPoint y: 696, distance: 448.8
click at [1462, 696] on div "more_vert close Bot Online Bot 👋 Welcome! I’m ChatBot, and I’m excited to have …" at bounding box center [1356, 462] width 299 height 534
copy div "Lor ipsumdolo Sitame Consecte (AdIp), el seddoeius tem INC-59U laboree dolorema…"
click at [1237, 648] on div "For measuring Cesium Chloride (CsCl), we recommend the PAL-42S digital handheld…" at bounding box center [1356, 453] width 259 height 423
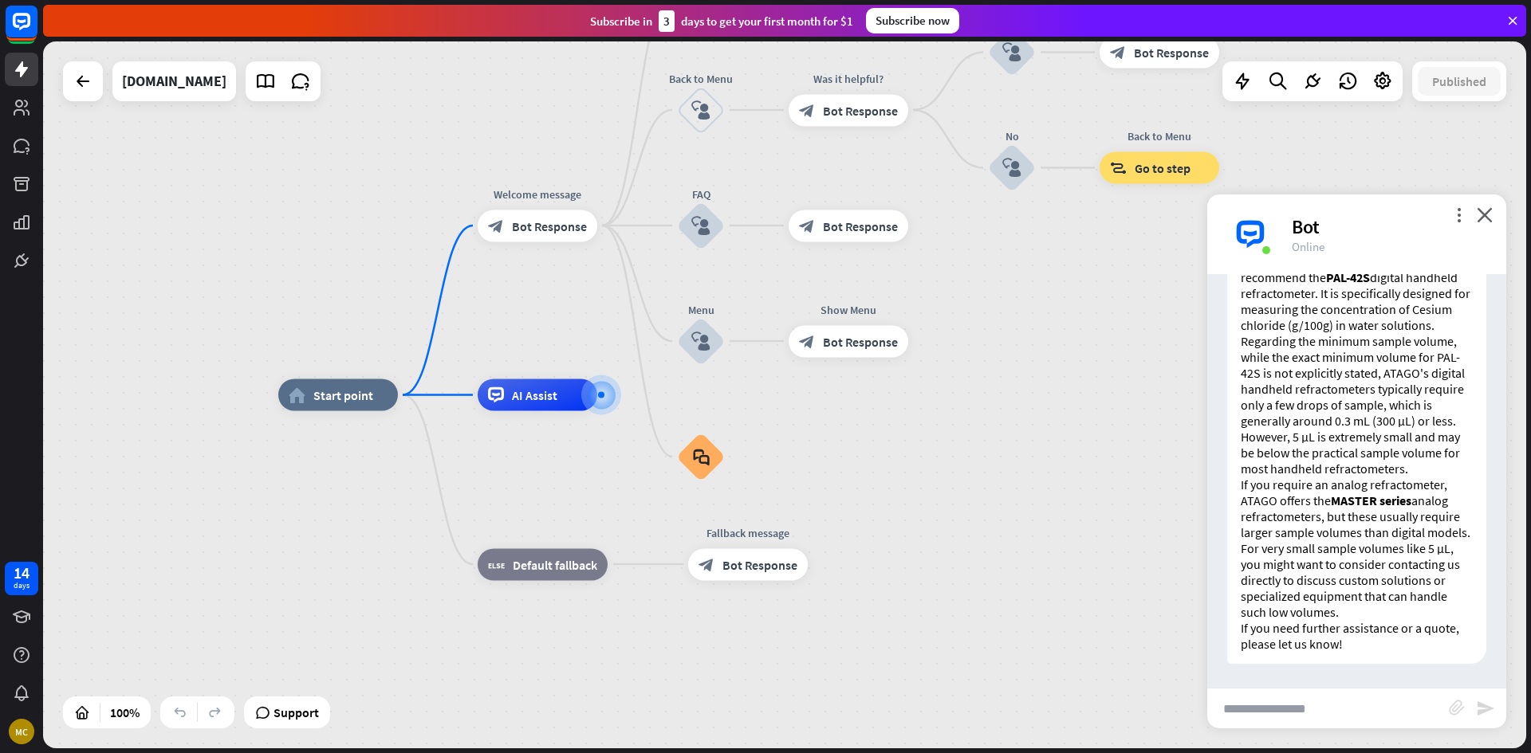
click at [1320, 563] on p "For very small sample volumes like 5 µL, you might want to consider contacting …" at bounding box center [1357, 581] width 232 height 80
click at [1312, 712] on input "text" at bounding box center [1328, 709] width 242 height 40
click at [1312, 714] on input "text" at bounding box center [1328, 709] width 242 height 40
